Goal: Task Accomplishment & Management: Manage account settings

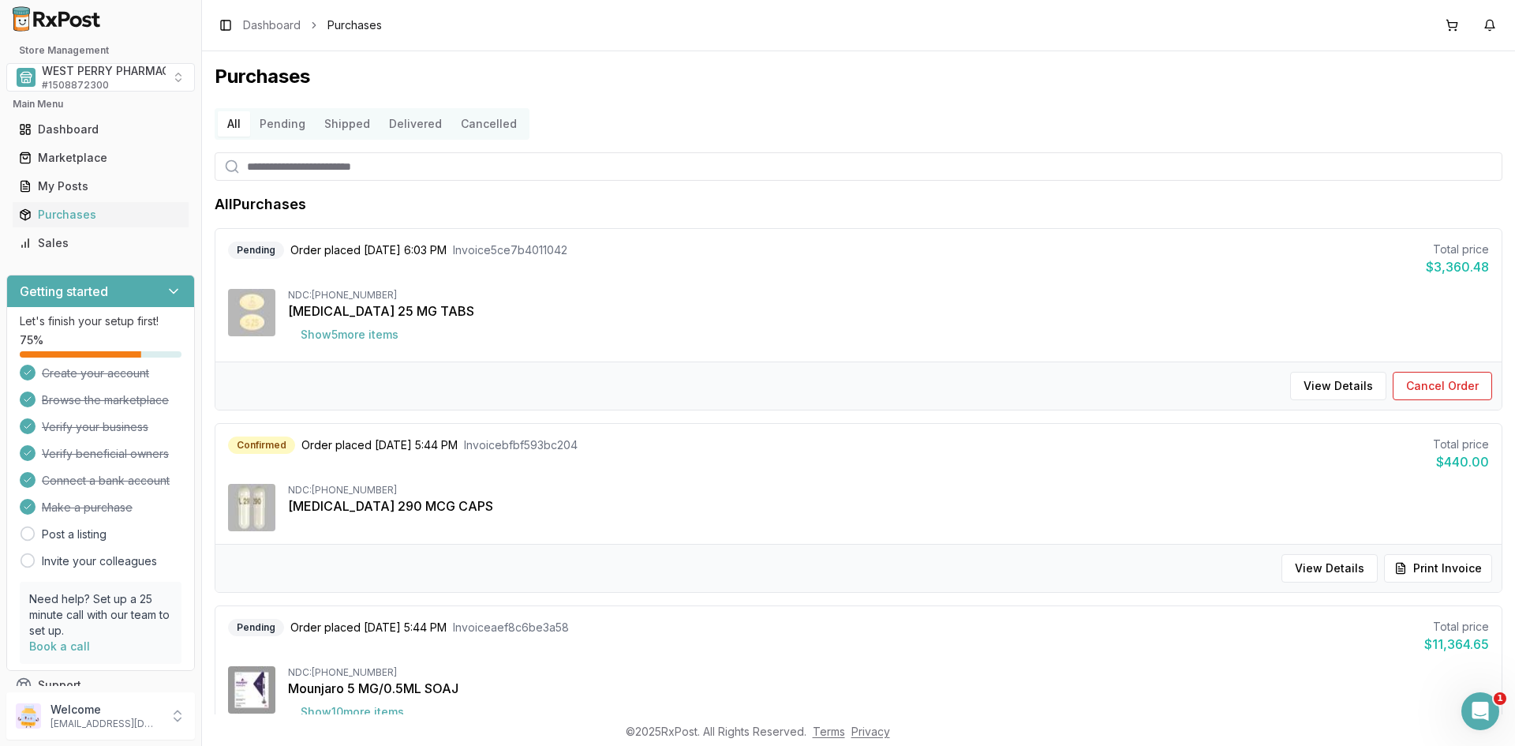
click at [599, 174] on input "search" at bounding box center [859, 166] width 1288 height 28
click at [1495, 21] on div "2" at bounding box center [1501, 14] width 16 height 16
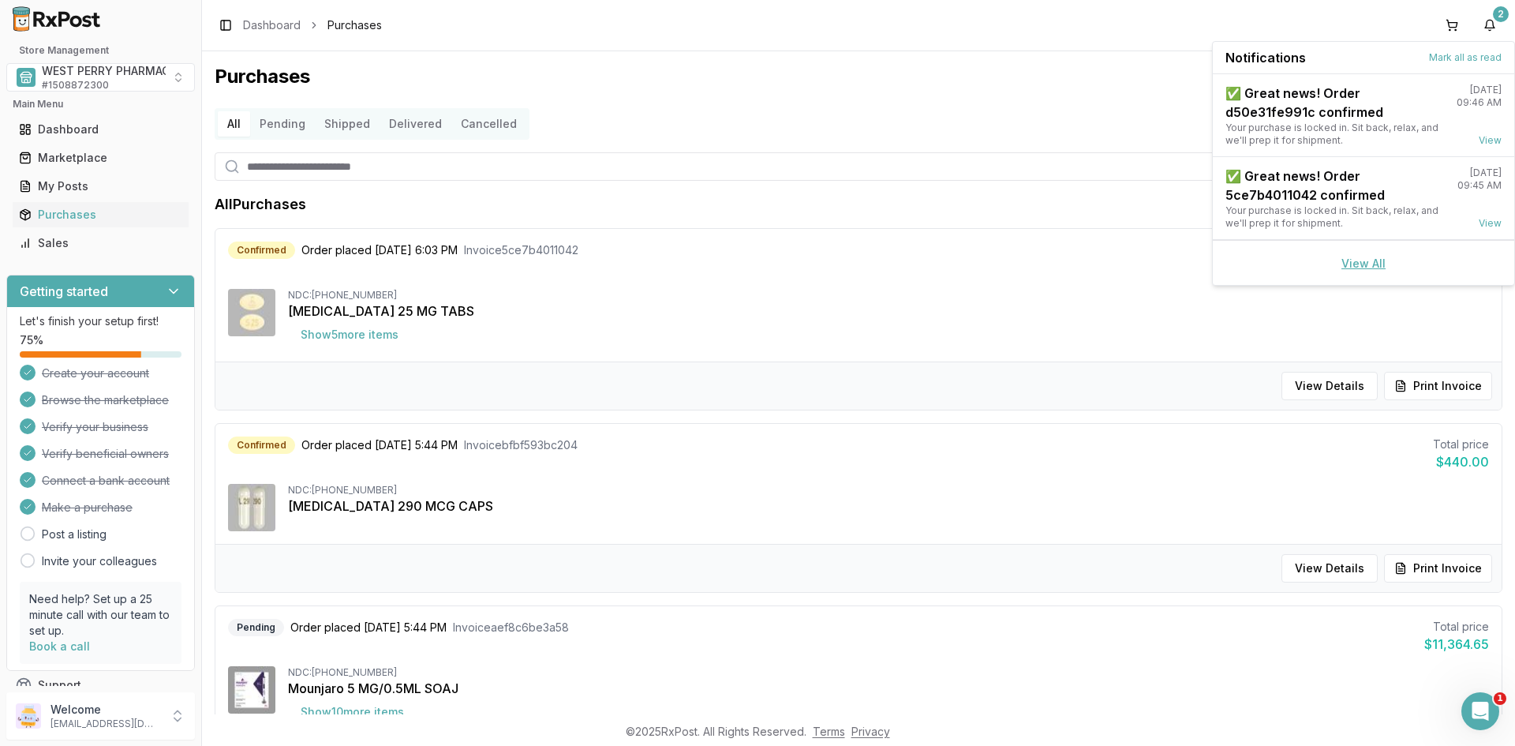
click at [1360, 263] on link "View All" at bounding box center [1363, 262] width 44 height 13
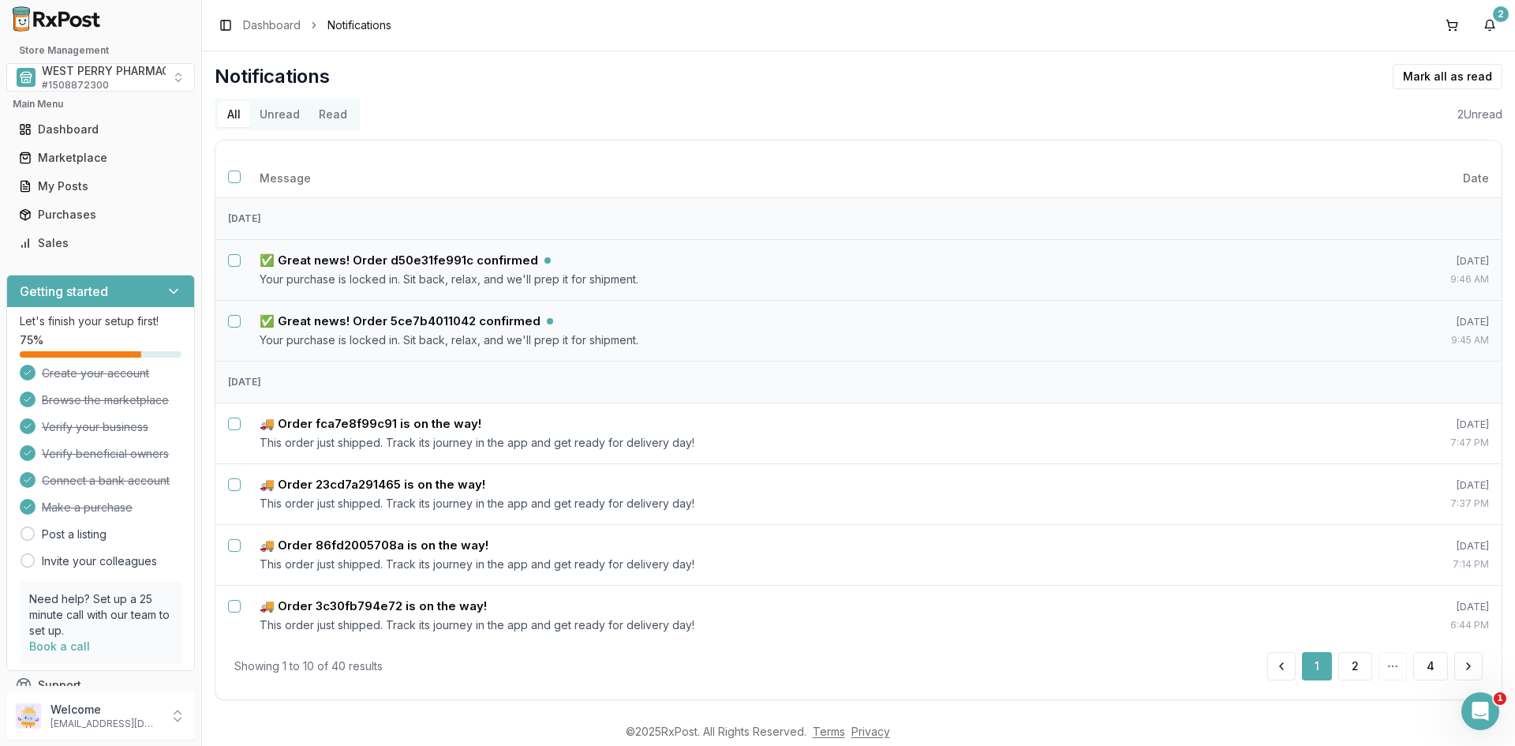
click at [282, 112] on button "Unread" at bounding box center [279, 114] width 59 height 25
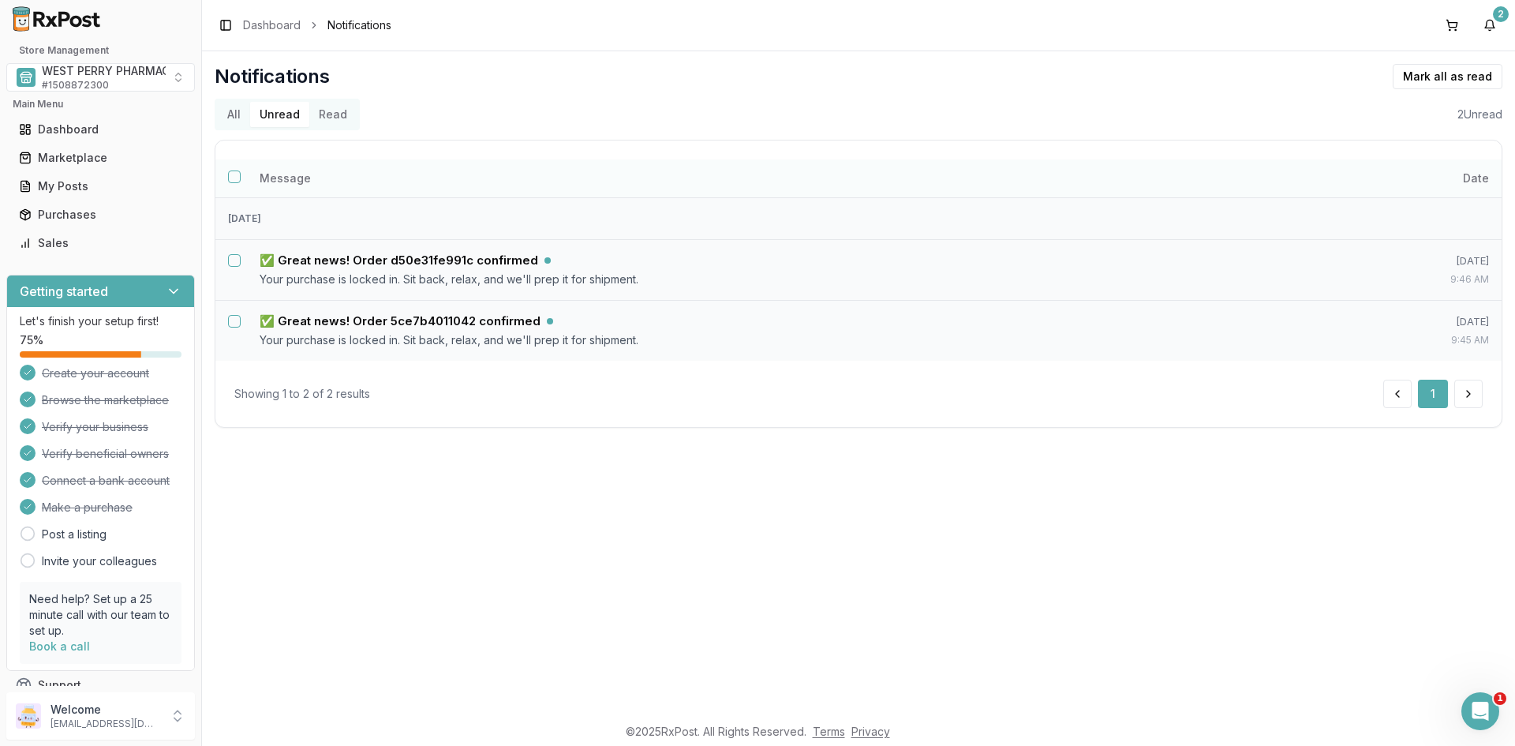
click at [236, 174] on button "Select all notifications" at bounding box center [234, 176] width 13 height 13
click at [1362, 78] on button "Mark as read" at bounding box center [1376, 76] width 93 height 25
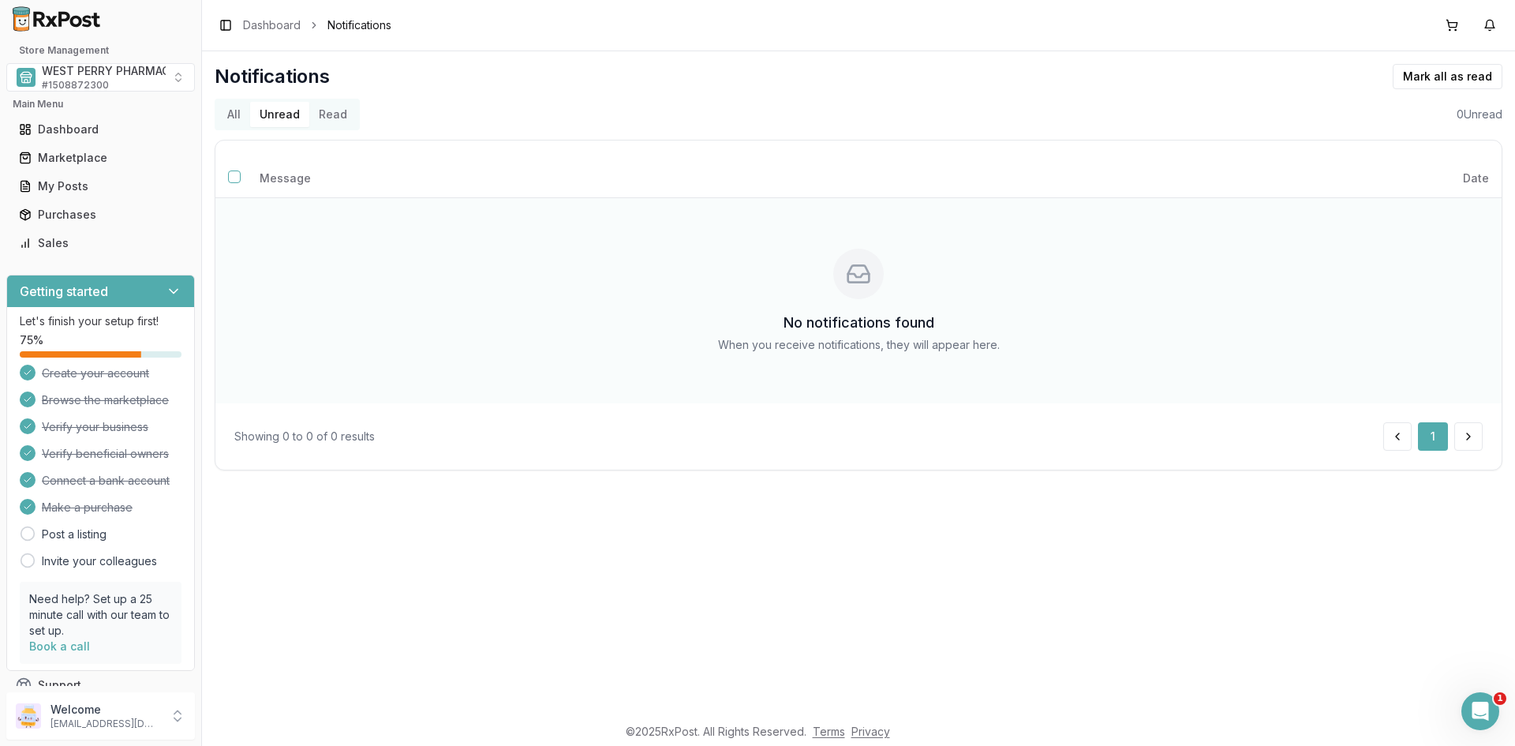
click at [534, 256] on div "No notifications found When you receive notifications, they will appear here." at bounding box center [858, 301] width 1261 height 180
click at [43, 211] on div "Purchases" at bounding box center [100, 215] width 163 height 16
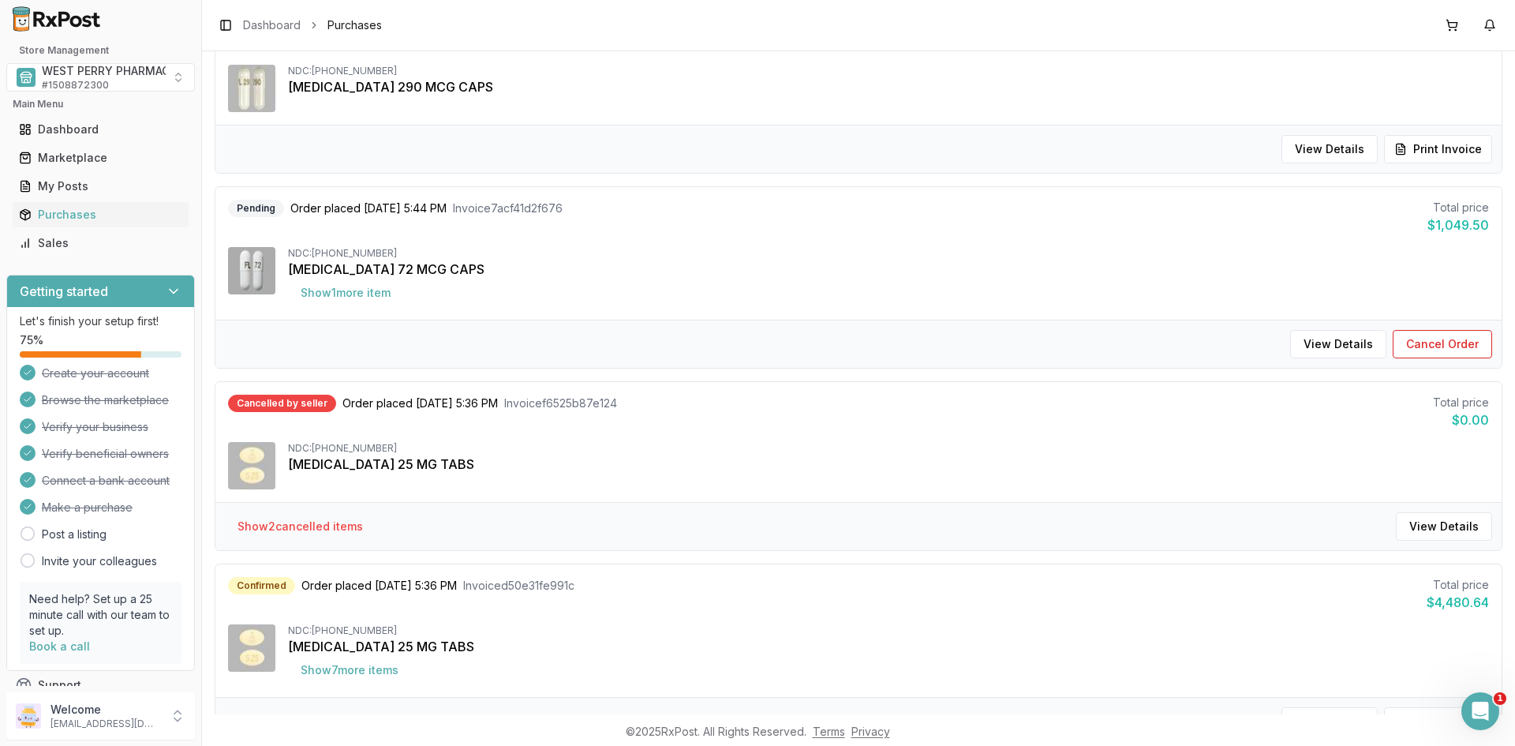
scroll to position [769, 0]
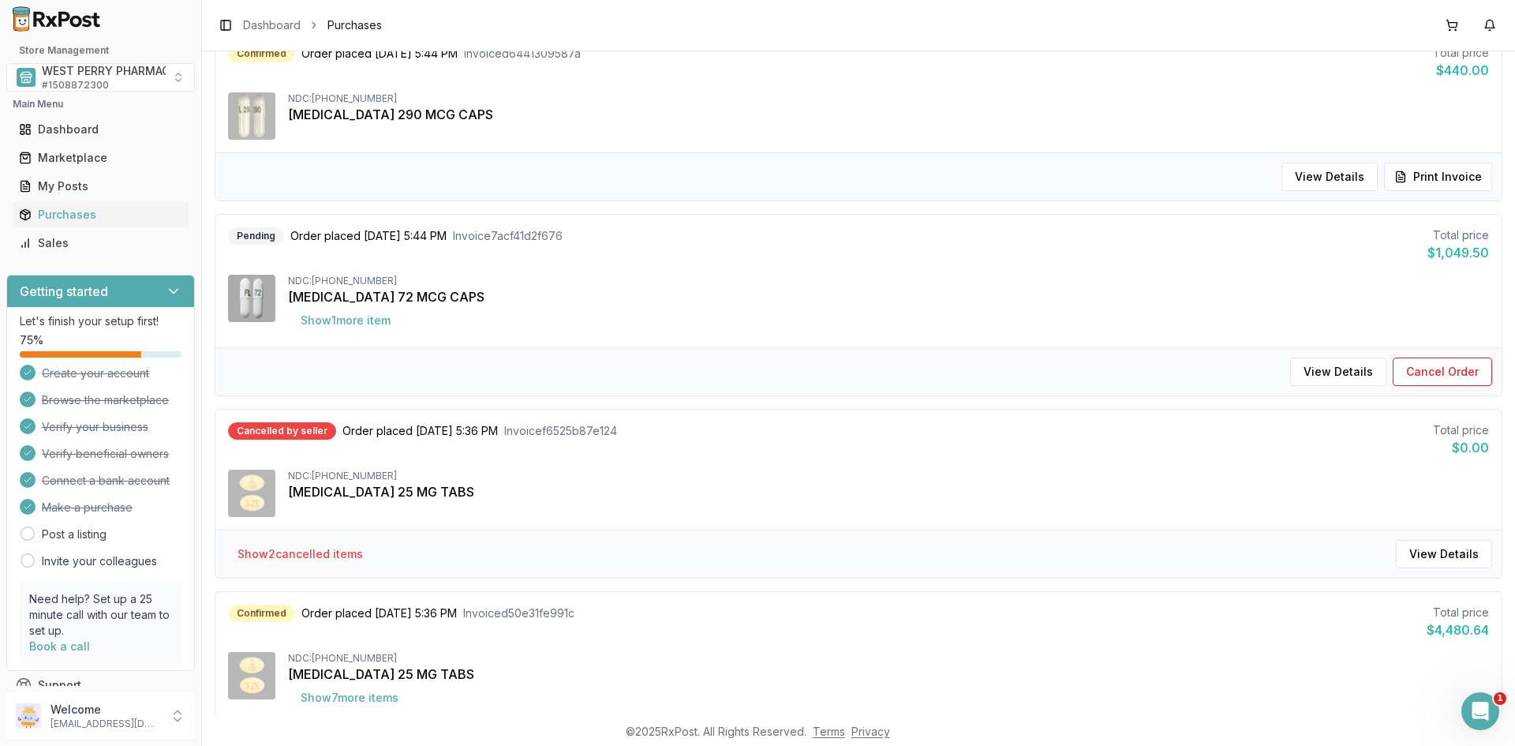
click at [763, 357] on div "View Details Cancel Order" at bounding box center [858, 371] width 1286 height 48
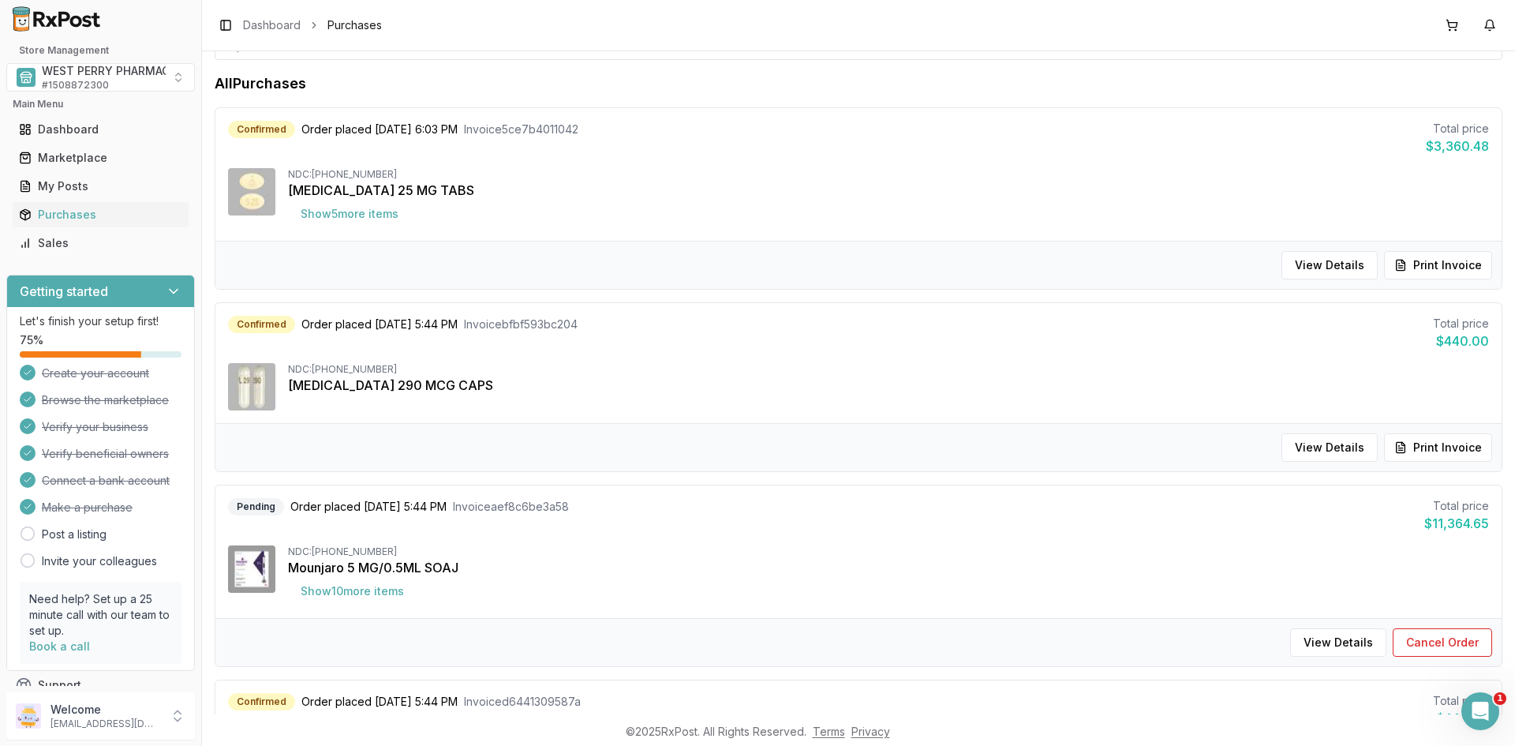
scroll to position [0, 0]
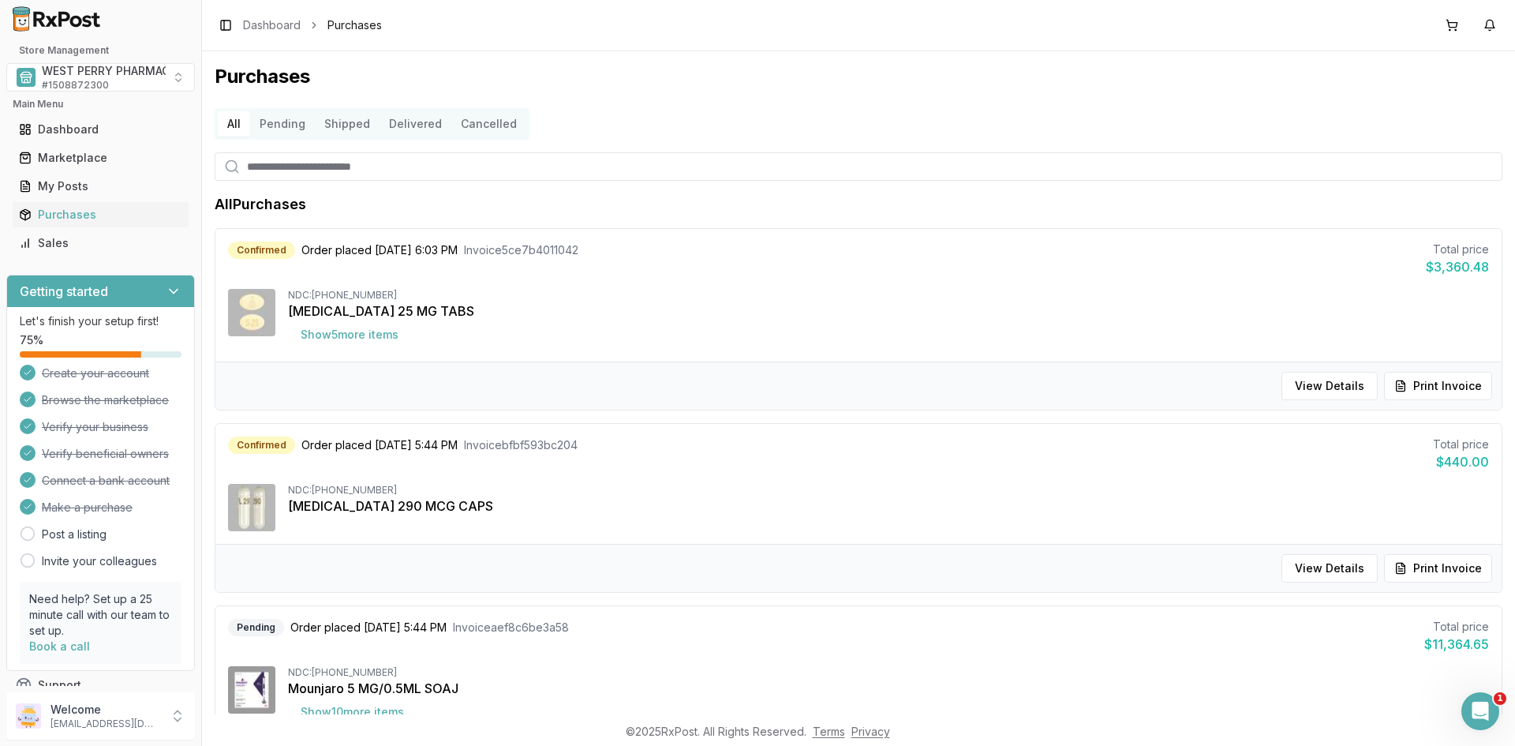
click at [1270, 63] on div "Purchases All Pending Shipped Delivered Cancelled All Purchases Confirmed Order…" at bounding box center [858, 382] width 1313 height 663
